Goal: Transaction & Acquisition: Purchase product/service

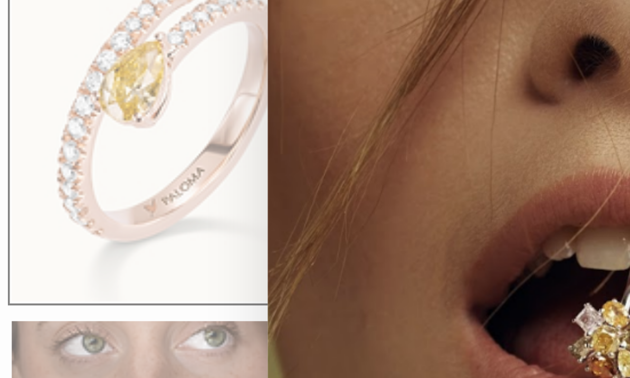
click at [107, 56] on div "Close dialog JOIN THE PALOMA FANCY CLUB Enjoy exclusive VIP deals & updates + 1…" at bounding box center [315, 188] width 417 height 291
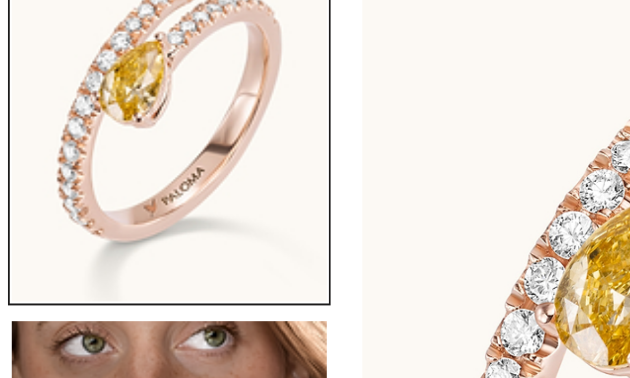
click at [82, 106] on img "Go to item 1" at bounding box center [91, 158] width 84 height 104
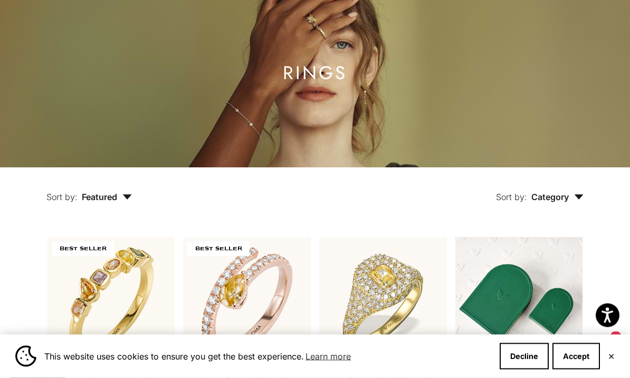
scroll to position [107, 0]
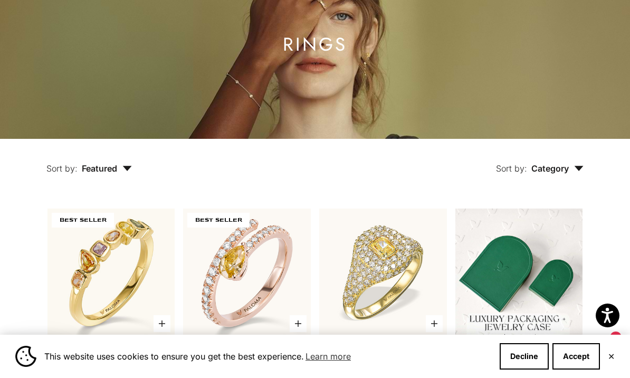
click at [582, 171] on icon "button" at bounding box center [578, 168] width 9 height 5
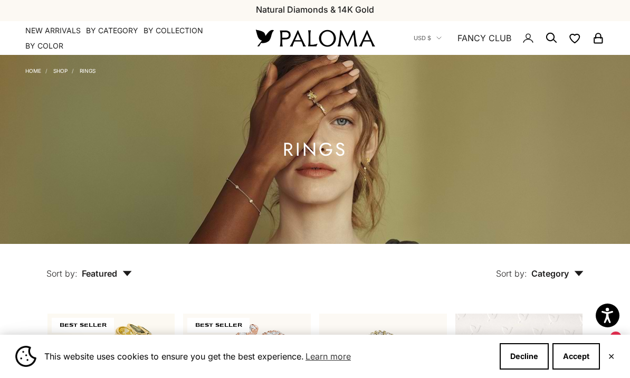
scroll to position [0, 0]
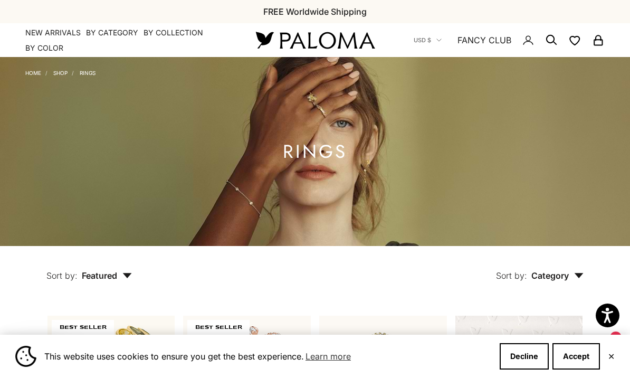
click at [552, 42] on circle "Secondary navigation" at bounding box center [550, 39] width 11 height 11
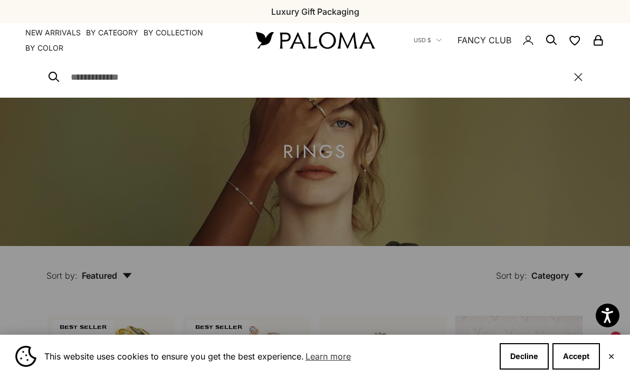
click at [135, 75] on input "Search" at bounding box center [317, 77] width 493 height 15
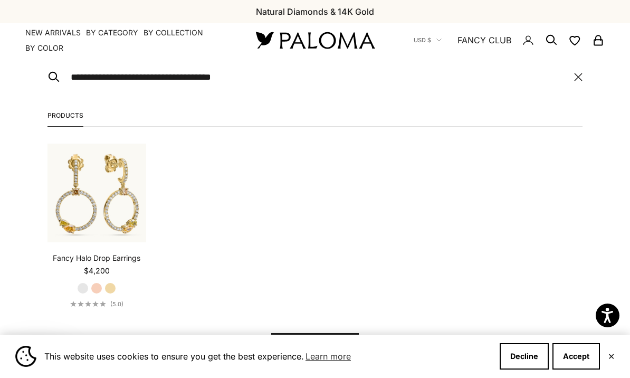
type input "**********"
click at [314, 344] on button "View all results" at bounding box center [315, 345] width 88 height 25
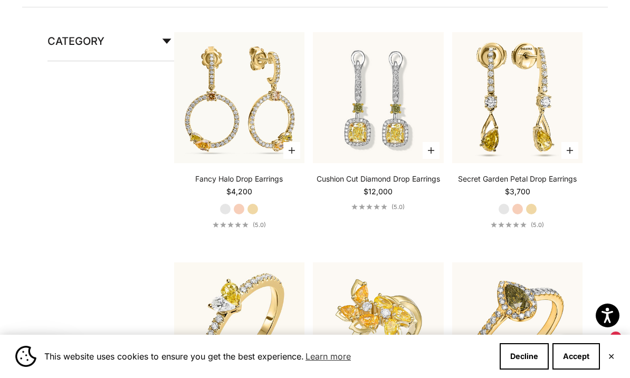
scroll to position [214, 0]
